Goal: Check status: Check status

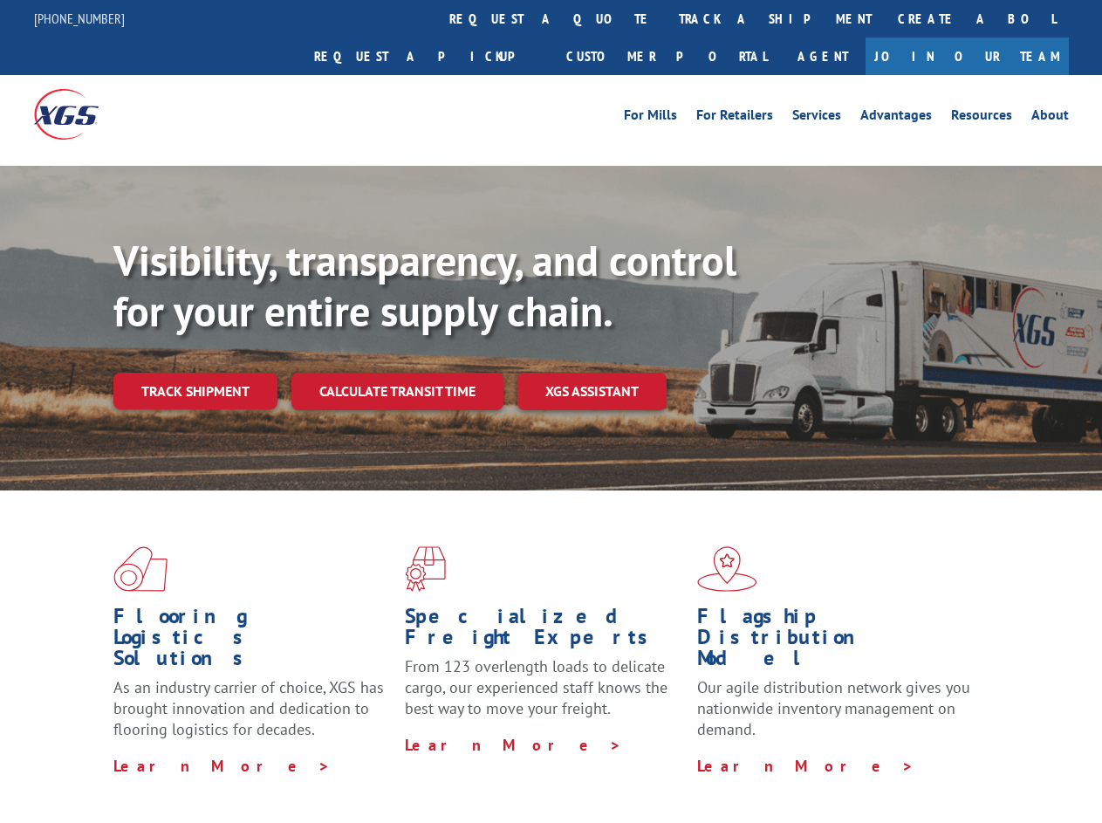
click at [550, 411] on div "Visibility, transparency, and control for your entire supply chain. Track shipm…" at bounding box center [607, 357] width 988 height 243
click at [666, 18] on link "track a shipment" at bounding box center [775, 19] width 219 height 38
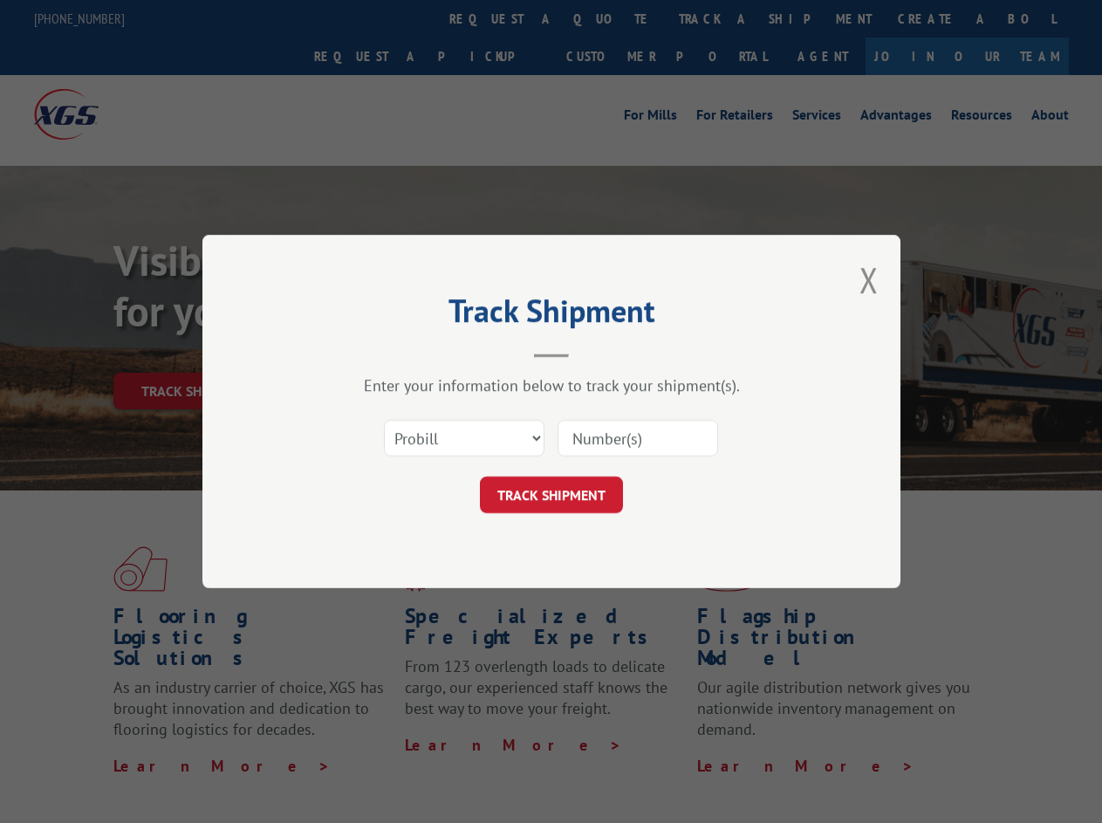
click at [609, 18] on div "Track Shipment Enter your information below to track your shipment(s). Select c…" at bounding box center [551, 411] width 1102 height 823
click at [718, 18] on div "Track Shipment Enter your information below to track your shipment(s). Select c…" at bounding box center [551, 411] width 1102 height 823
click at [195, 352] on div "Track Shipment Enter your information below to track your shipment(s). Select c…" at bounding box center [551, 411] width 1102 height 823
click at [396, 352] on header "Track Shipment" at bounding box center [551, 327] width 523 height 59
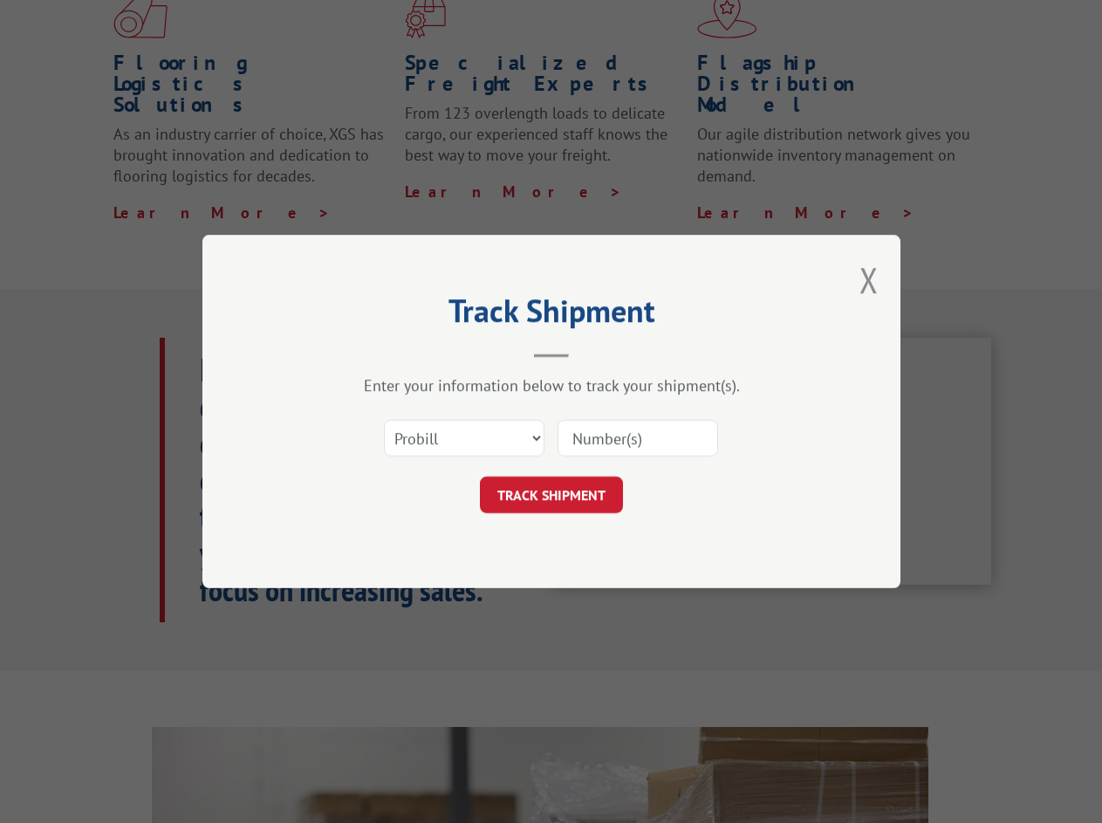
click at [592, 352] on header "Track Shipment" at bounding box center [551, 327] width 523 height 59
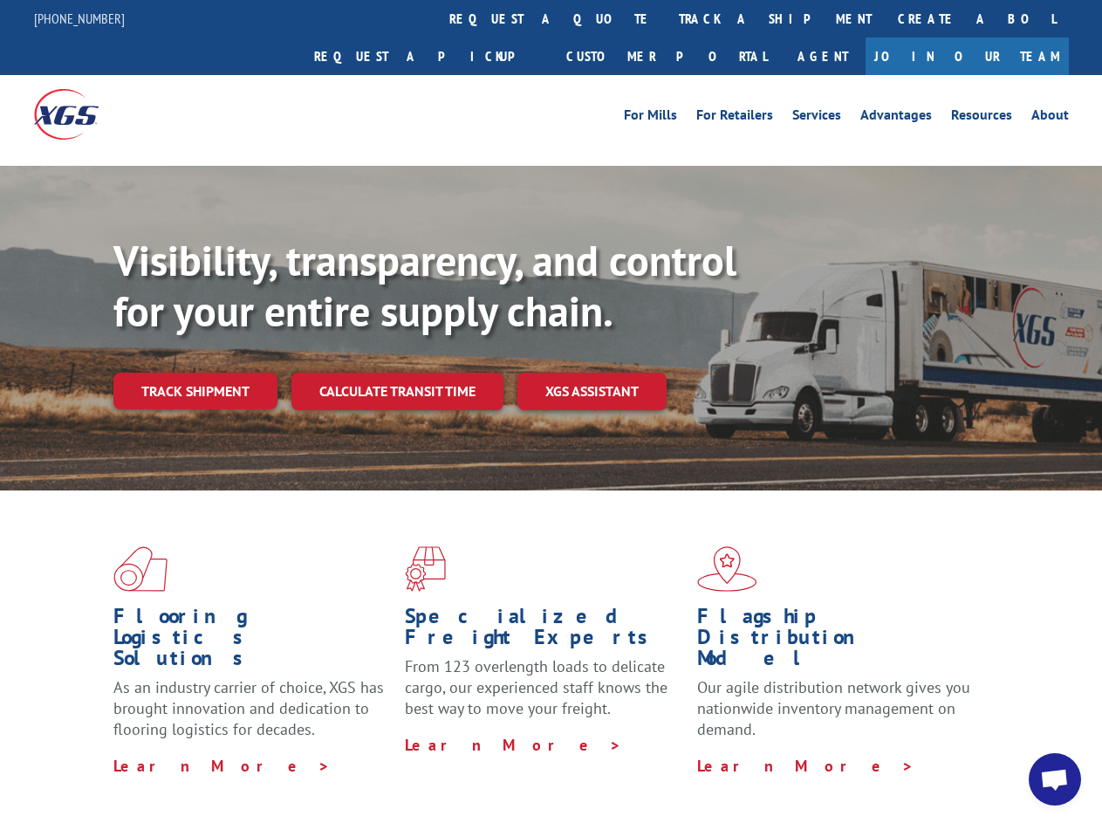
click at [550, 411] on div "Visibility, transparency, and control for your entire supply chain. Track shipm…" at bounding box center [607, 357] width 988 height 243
click at [666, 18] on link "track a shipment" at bounding box center [775, 19] width 219 height 38
click at [0, 0] on div "Track Shipment Enter your information below to track your shipment(s). Select c…" at bounding box center [0, 0] width 0 height 0
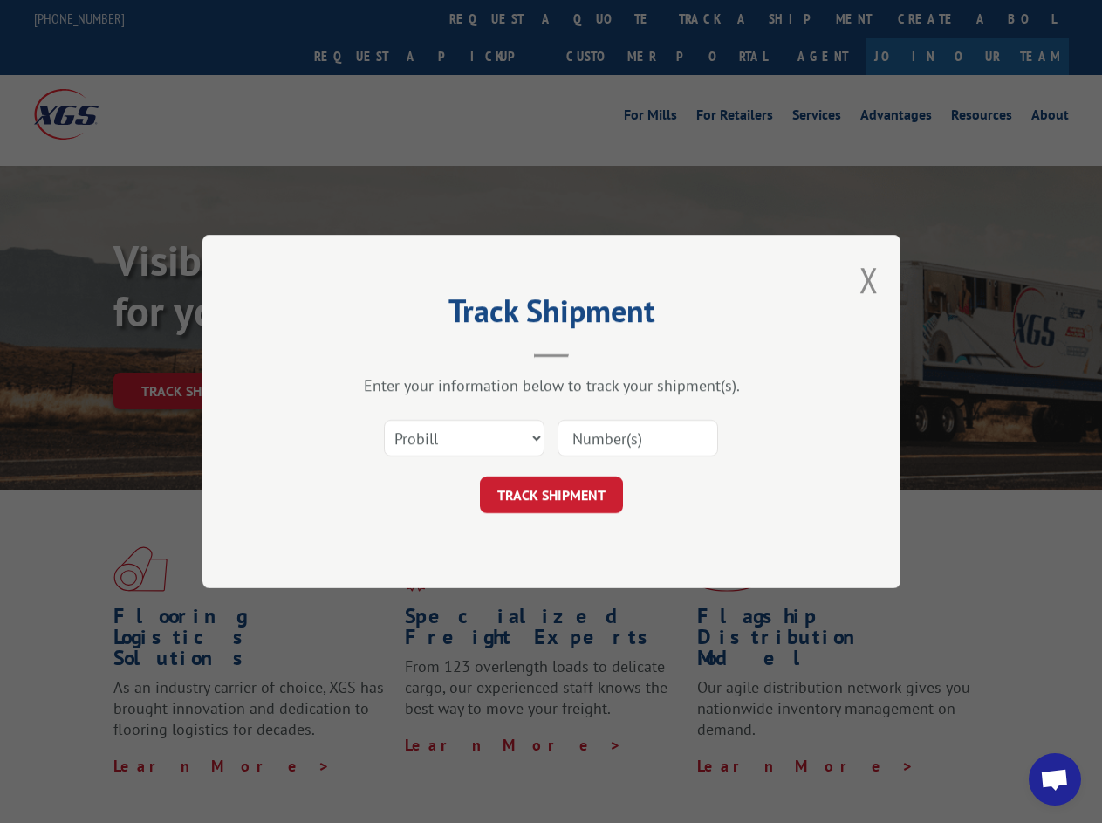
click at [718, 18] on div "Track Shipment Enter your information below to track your shipment(s). Select c…" at bounding box center [551, 411] width 1102 height 823
click at [195, 352] on div "Track Shipment Enter your information below to track your shipment(s). Select c…" at bounding box center [551, 411] width 1102 height 823
click at [396, 352] on header "Track Shipment" at bounding box center [551, 327] width 523 height 59
click at [592, 352] on header "Track Shipment" at bounding box center [551, 327] width 523 height 59
click at [1055, 779] on span "Open chat" at bounding box center [1054, 781] width 29 height 24
